Goal: Browse casually: Explore the website without a specific task or goal

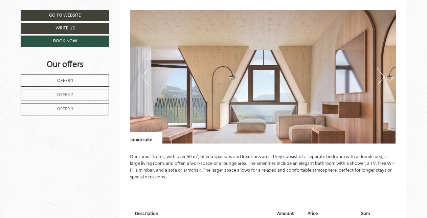
scroll to position [1305, 0]
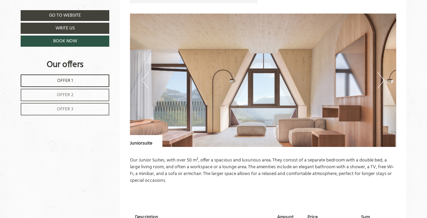
scroll to position [1207, 0]
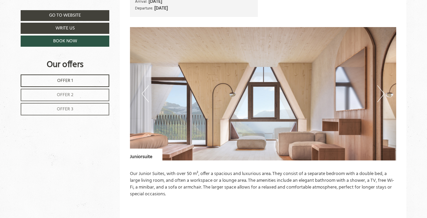
click at [383, 93] on button "Next" at bounding box center [380, 93] width 7 height 17
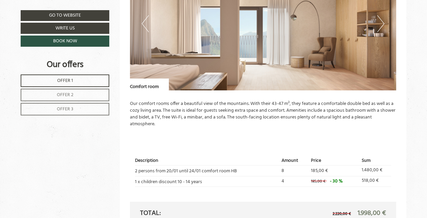
scroll to position [812, 0]
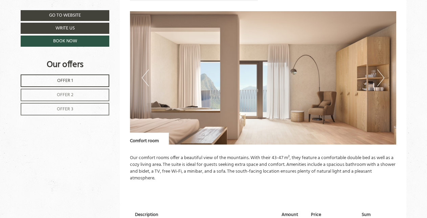
click at [382, 77] on button "Next" at bounding box center [380, 77] width 7 height 17
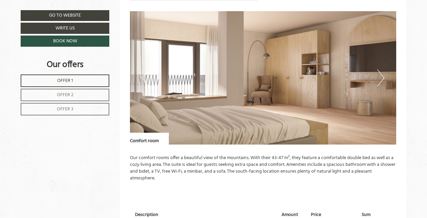
click at [382, 77] on button "Next" at bounding box center [380, 77] width 7 height 17
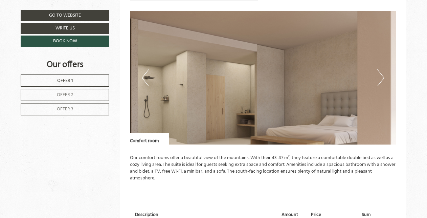
click at [382, 77] on button "Next" at bounding box center [380, 77] width 7 height 17
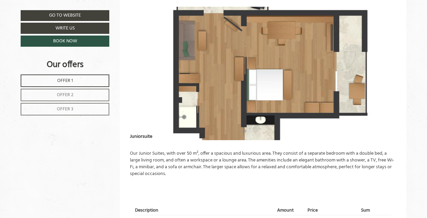
scroll to position [1231, 0]
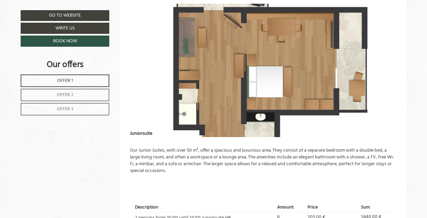
click at [337, 69] on img at bounding box center [263, 70] width 267 height 133
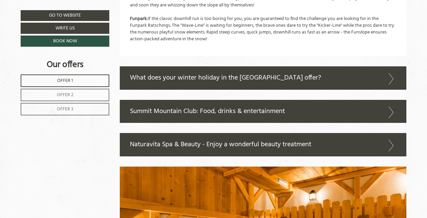
scroll to position [2015, 0]
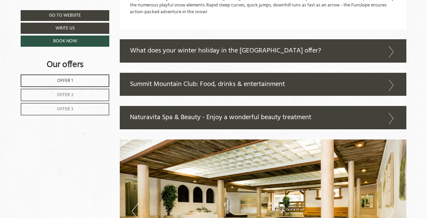
click at [392, 46] on icon at bounding box center [391, 52] width 10 height 12
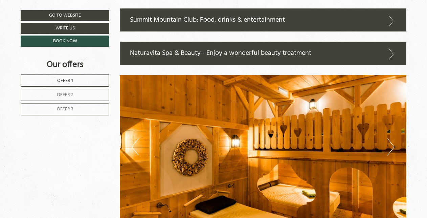
scroll to position [2306, 0]
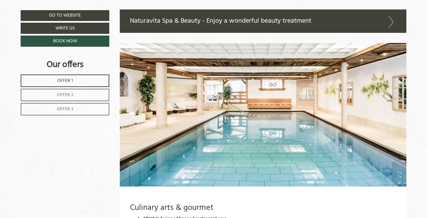
click at [336, 14] on div "Naturavita Spa & Beauty - Enjoy a wonderful beauty treatment" at bounding box center [263, 20] width 287 height 23
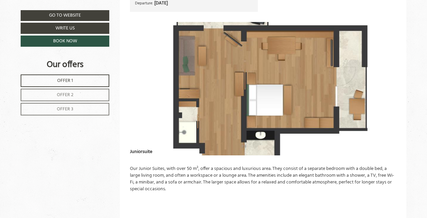
scroll to position [1223, 0]
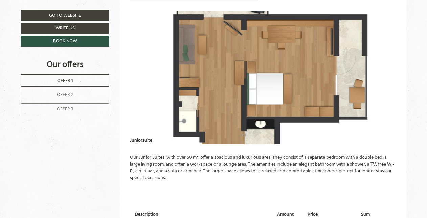
click at [334, 83] on img at bounding box center [263, 77] width 267 height 133
click at [226, 97] on img at bounding box center [263, 77] width 267 height 133
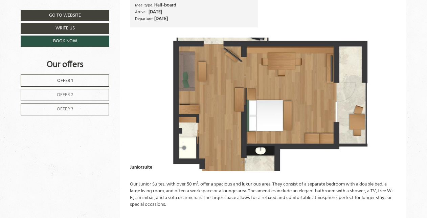
scroll to position [1204, 0]
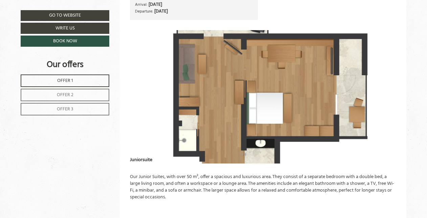
click at [251, 94] on img at bounding box center [263, 96] width 267 height 133
click at [161, 97] on img at bounding box center [263, 96] width 267 height 133
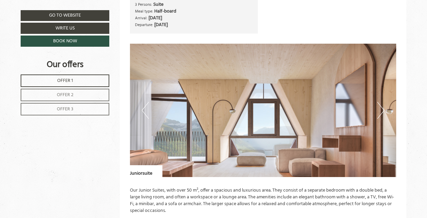
scroll to position [0, 0]
